Goal: Information Seeking & Learning: Learn about a topic

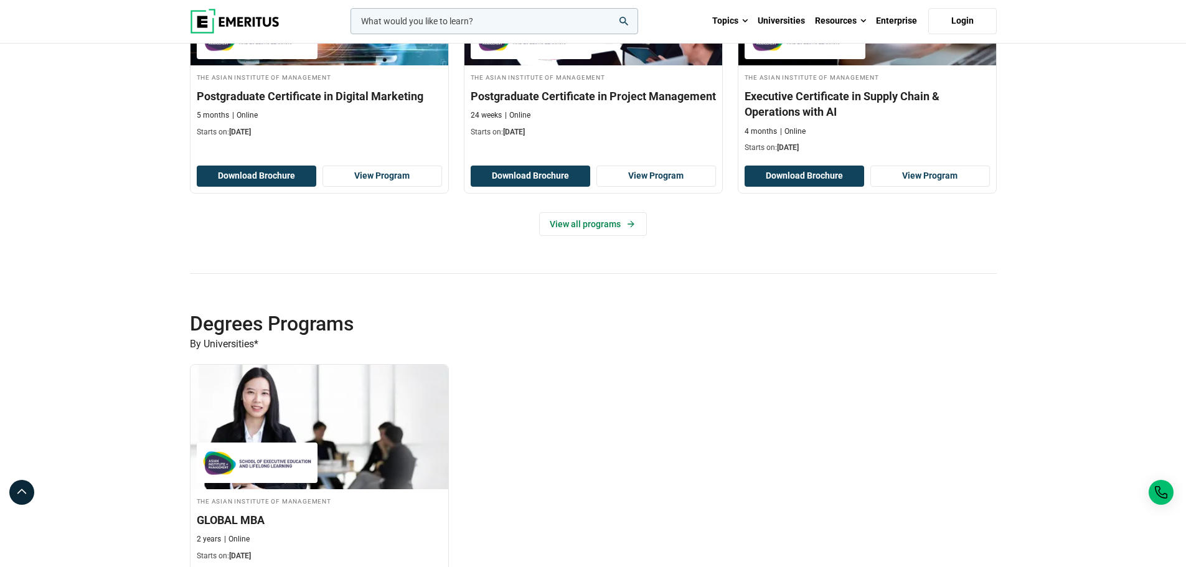
scroll to position [809, 0]
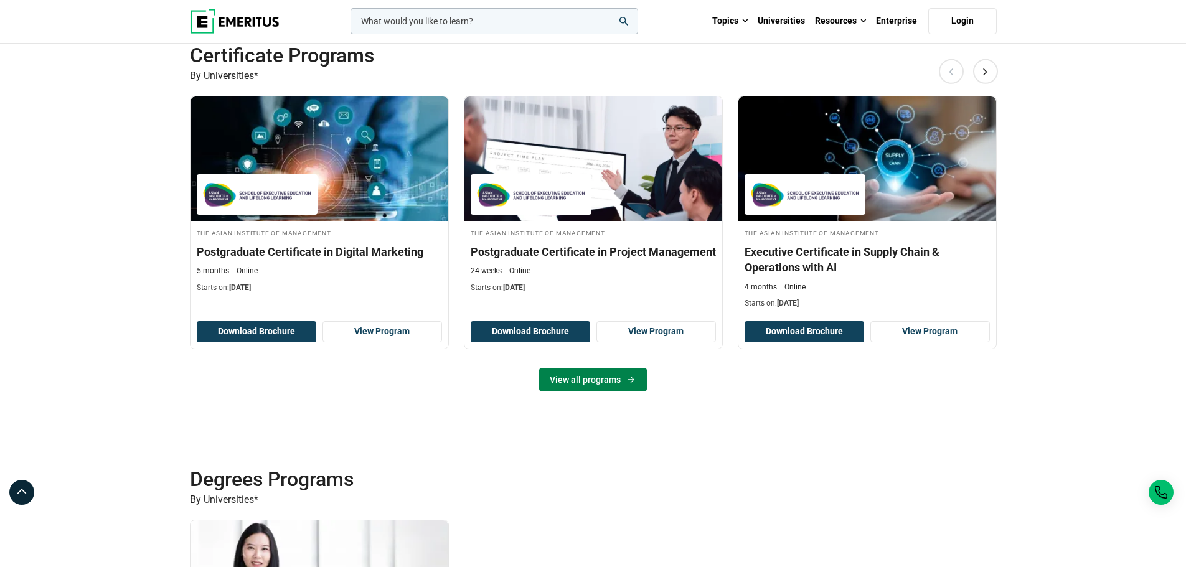
click at [600, 373] on link "View all programs" at bounding box center [593, 380] width 108 height 24
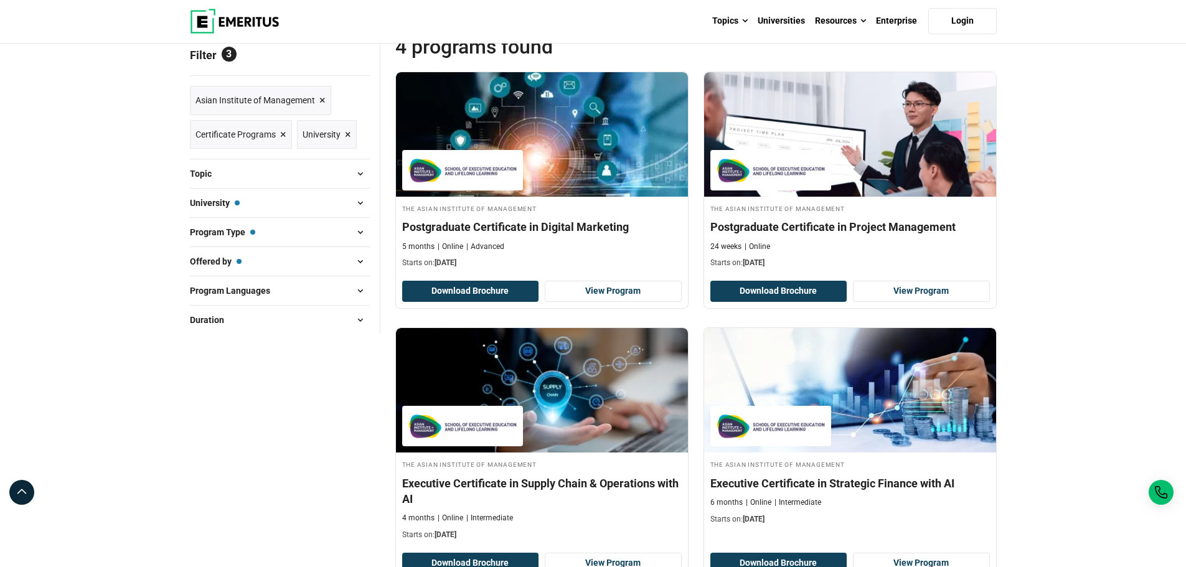
scroll to position [187, 0]
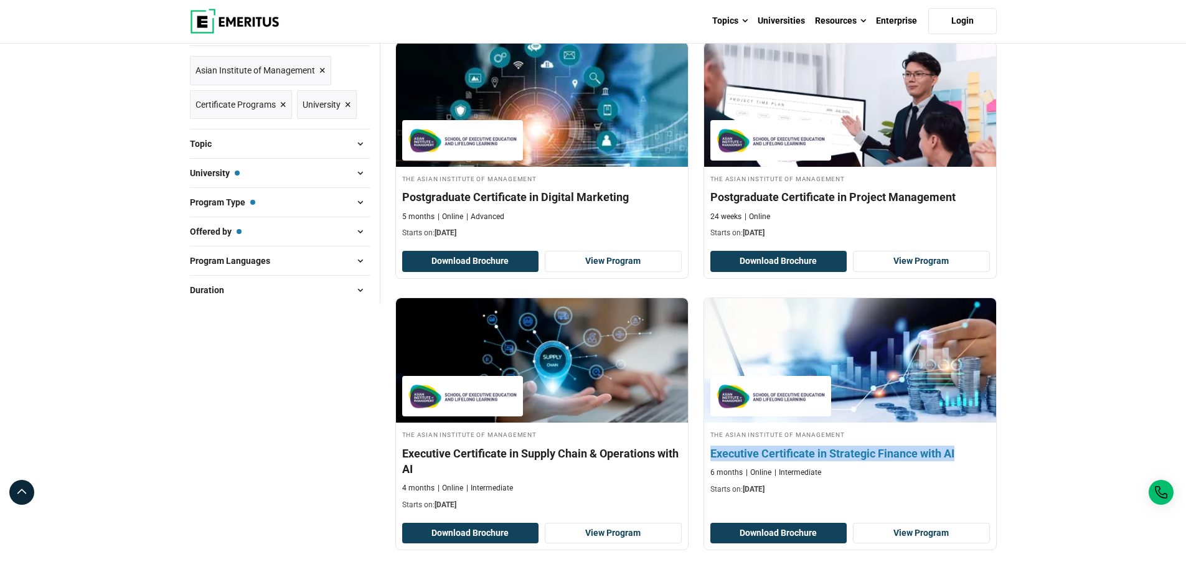
drag, startPoint x: 697, startPoint y: 450, endPoint x: 961, endPoint y: 453, distance: 264.0
click at [961, 453] on div "The Asian Institute of Management Executive Certificate in Strategic Finance wi…" at bounding box center [850, 424] width 308 height 253
copy h4 "Executive Certificate in Strategic Finance with AI"
click at [755, 451] on h4 "Executive Certificate in Strategic Finance with AI" at bounding box center [850, 454] width 280 height 16
